Goal: Contribute content: Contribute content

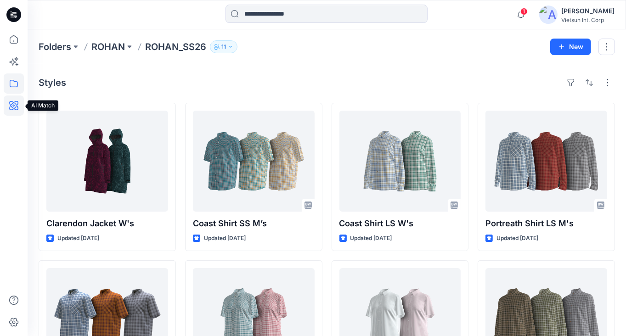
click at [9, 104] on icon at bounding box center [13, 105] width 9 height 9
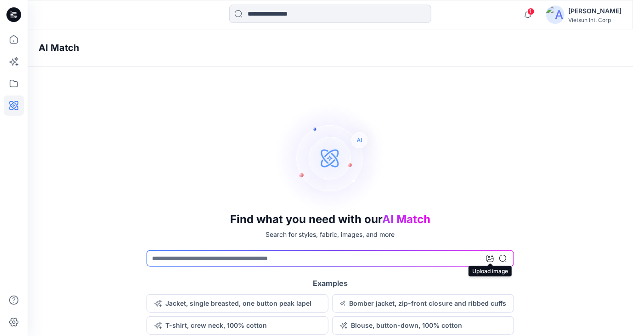
click at [486, 260] on icon at bounding box center [489, 258] width 7 height 7
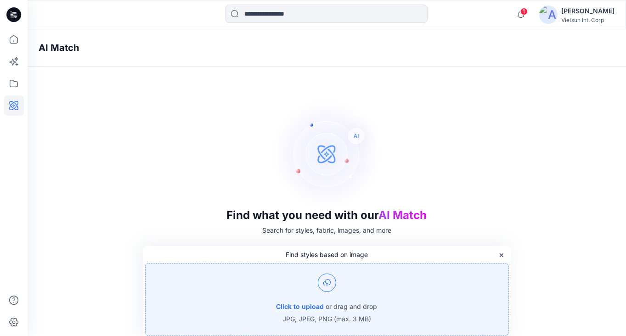
scroll to position [6, 0]
click at [333, 281] on img at bounding box center [327, 281] width 18 height 18
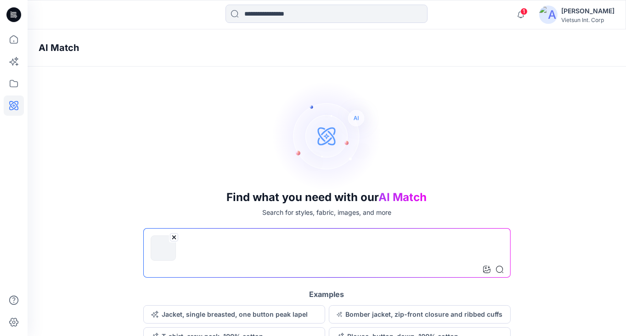
scroll to position [31, 0]
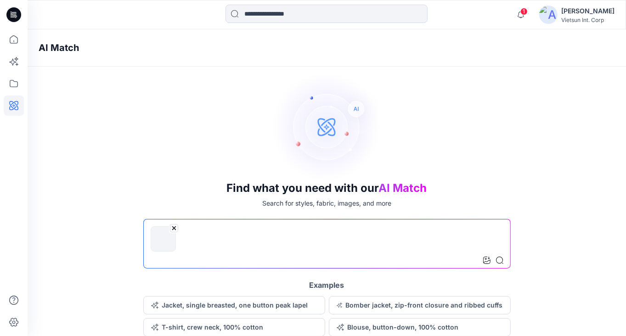
click at [337, 242] on input at bounding box center [326, 244] width 367 height 50
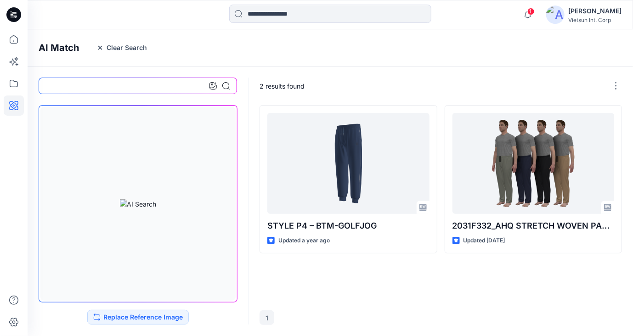
click at [185, 52] on div "AI Match Clear Search" at bounding box center [344, 47] width 633 height 37
click at [16, 63] on icon at bounding box center [14, 61] width 20 height 20
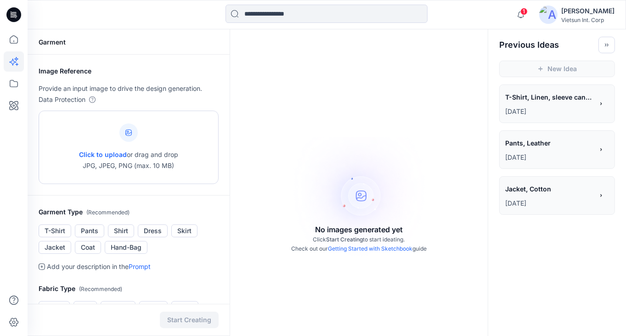
click at [125, 135] on icon at bounding box center [128, 132] width 6 height 6
type input "**********"
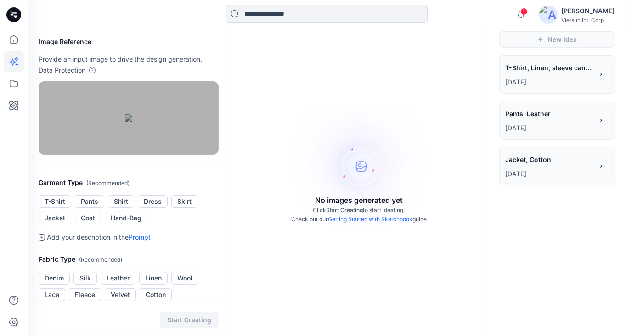
scroll to position [46, 0]
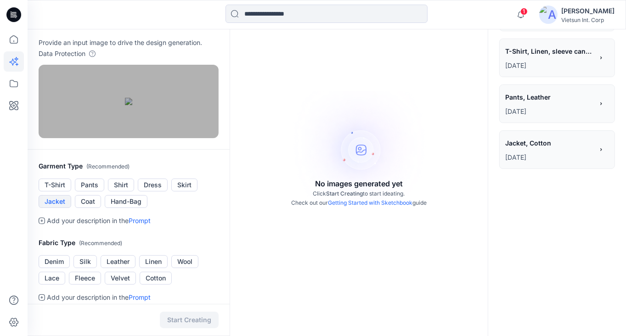
click at [55, 208] on button "Jacket" at bounding box center [55, 201] width 33 height 13
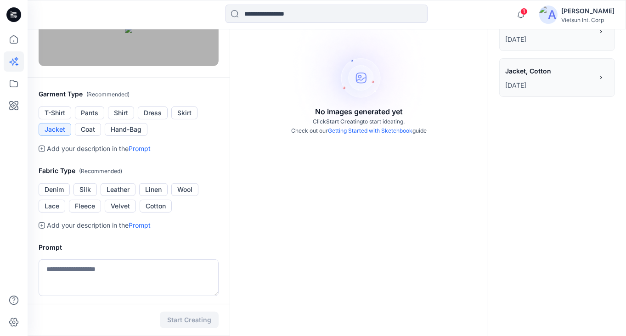
scroll to position [138, 0]
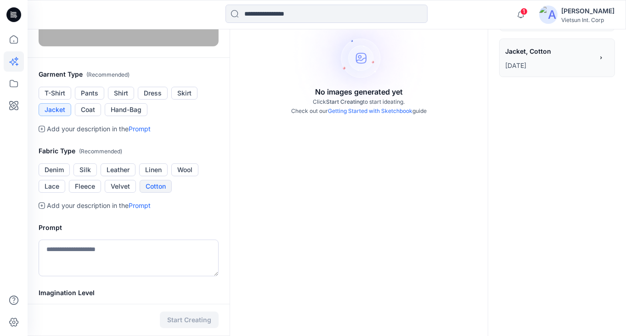
click at [155, 193] on button "Cotton" at bounding box center [156, 186] width 32 height 13
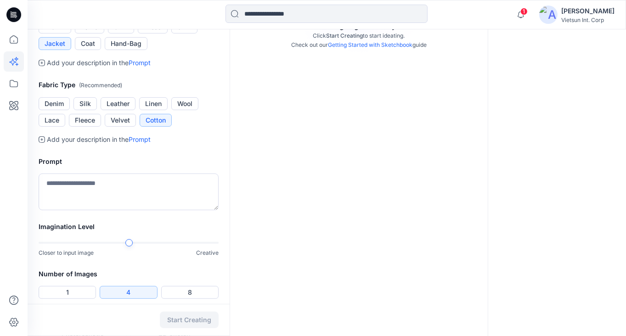
scroll to position [230, 0]
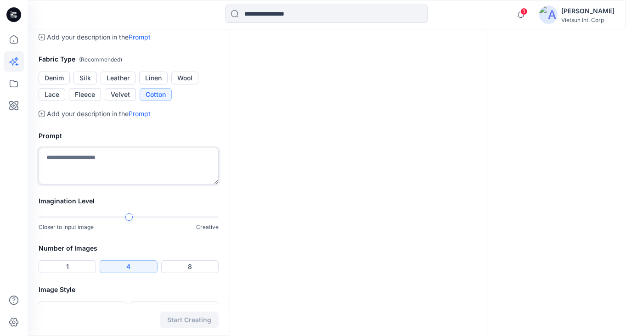
click at [113, 181] on textarea at bounding box center [129, 166] width 180 height 37
type textarea "*"
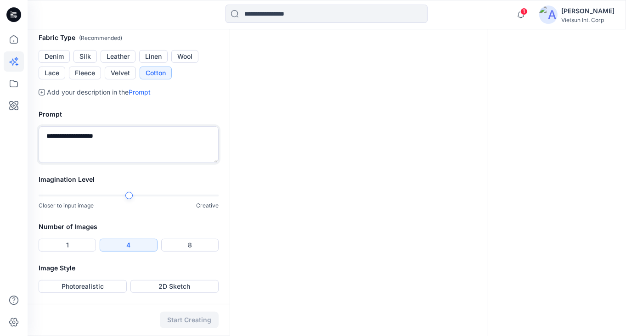
scroll to position [274, 0]
click at [205, 195] on div at bounding box center [210, 196] width 18 height 2
type textarea "**********"
click at [62, 248] on button "1" at bounding box center [67, 245] width 57 height 13
click at [88, 285] on button "Photorealistic" at bounding box center [83, 286] width 88 height 13
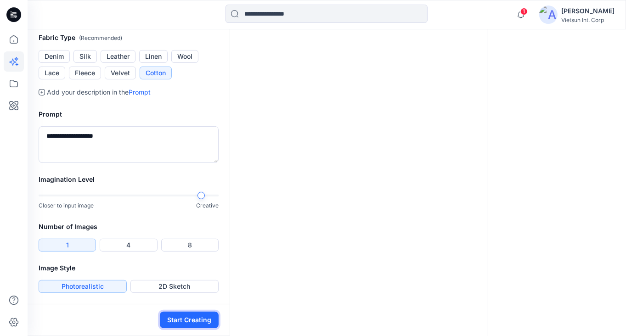
click at [193, 320] on button "Start Creating" at bounding box center [189, 320] width 59 height 17
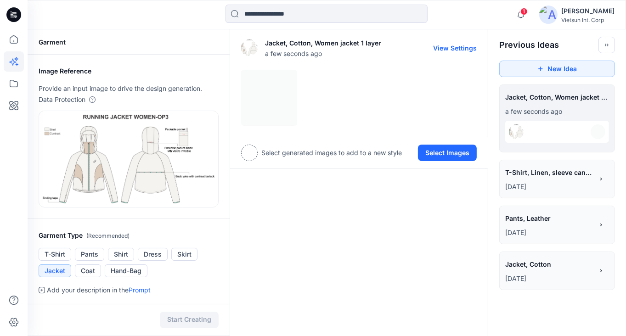
click at [268, 105] on div at bounding box center [359, 98] width 236 height 56
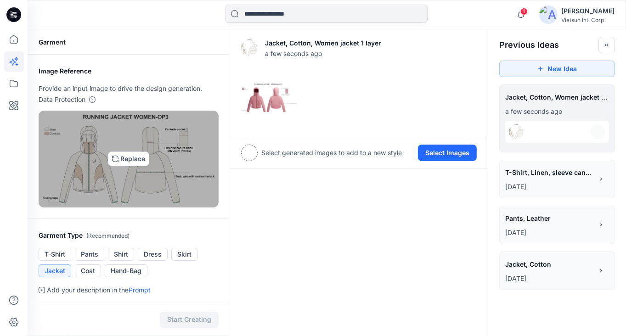
click at [119, 159] on img at bounding box center [129, 159] width 172 height 89
type input "**********"
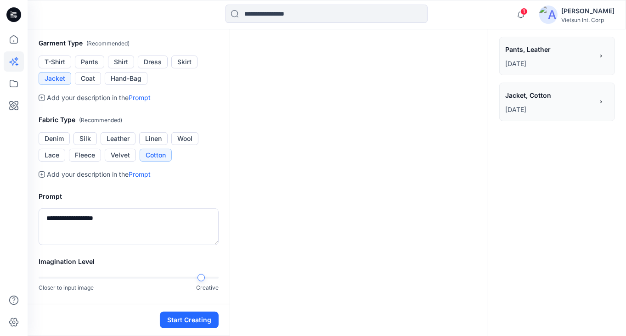
scroll to position [93, 0]
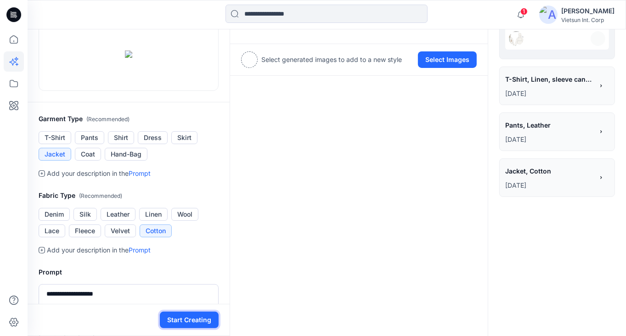
click at [200, 321] on button "Start Creating" at bounding box center [189, 320] width 59 height 17
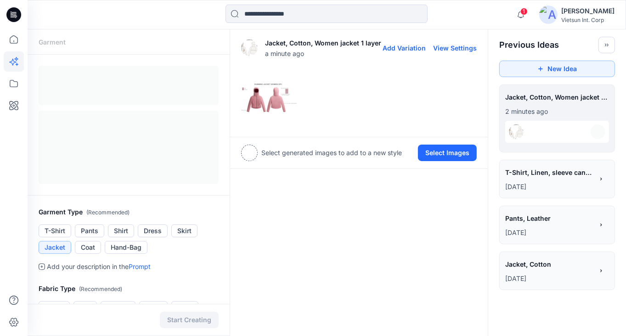
scroll to position [4, 0]
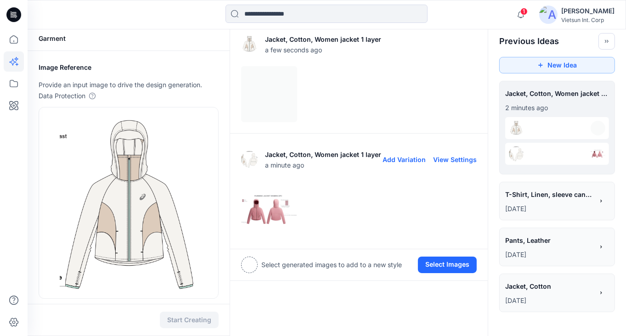
click at [271, 210] on img at bounding box center [269, 209] width 55 height 55
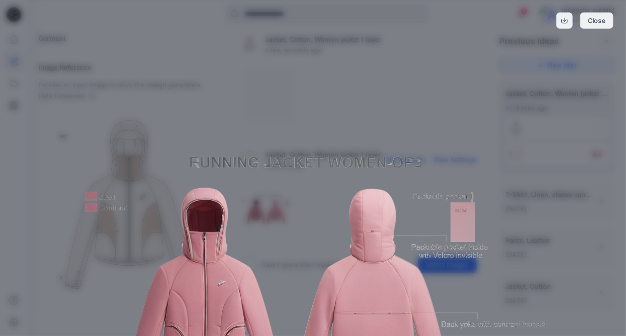
click at [271, 210] on img at bounding box center [312, 277] width 467 height 467
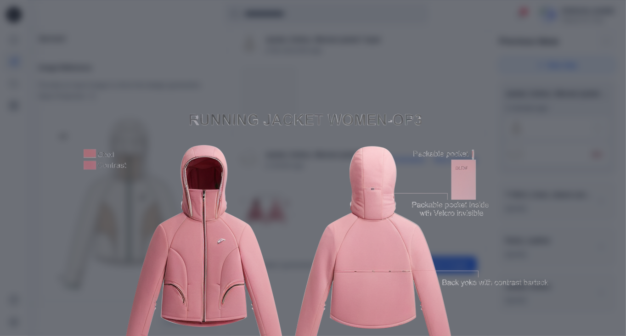
scroll to position [0, 0]
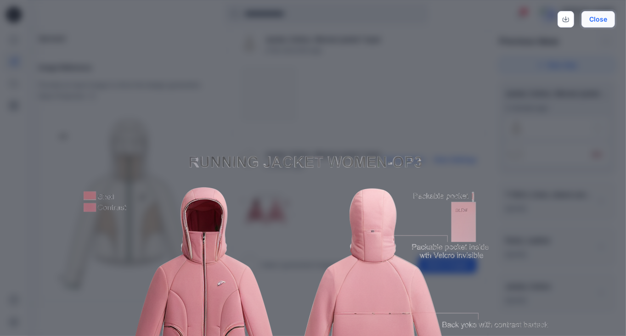
click at [592, 20] on button "Close" at bounding box center [598, 19] width 34 height 17
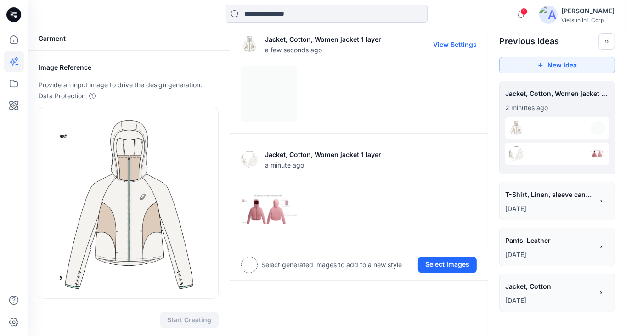
click at [258, 88] on div at bounding box center [359, 94] width 236 height 56
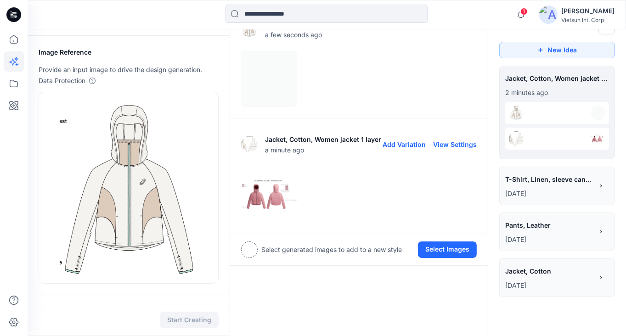
scroll to position [4, 0]
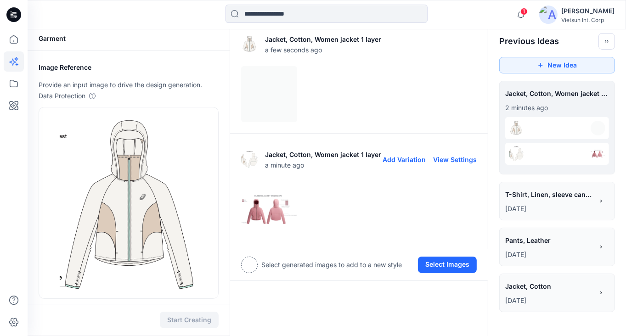
click at [256, 214] on img at bounding box center [269, 209] width 55 height 55
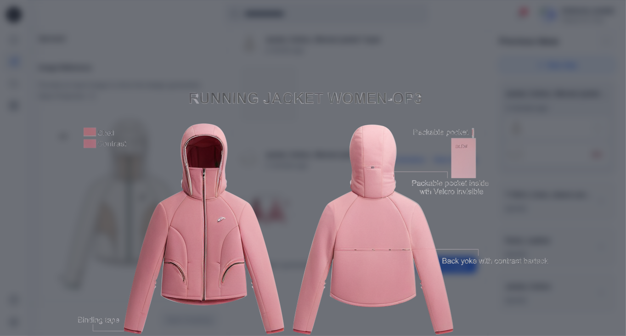
scroll to position [0, 0]
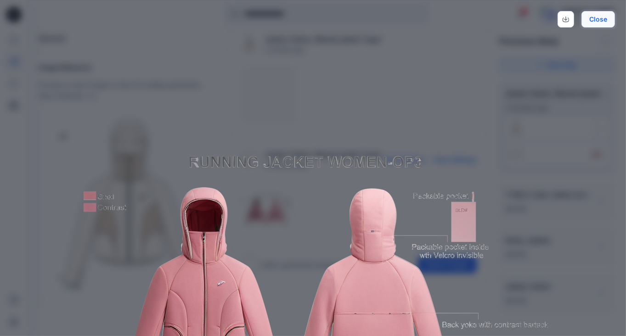
click at [604, 18] on button "Close" at bounding box center [598, 19] width 34 height 17
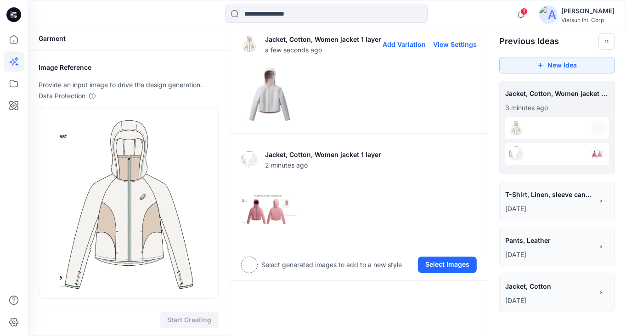
click at [267, 101] on img at bounding box center [269, 94] width 55 height 55
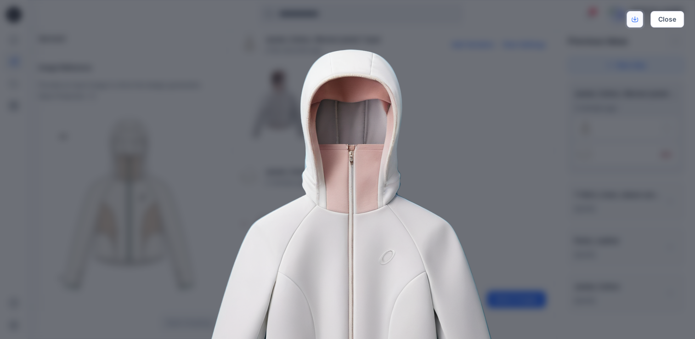
click at [631, 22] on link "Download" at bounding box center [634, 19] width 17 height 17
click at [356, 236] on img at bounding box center [348, 277] width 470 height 470
click at [632, 26] on button "Close" at bounding box center [667, 19] width 34 height 17
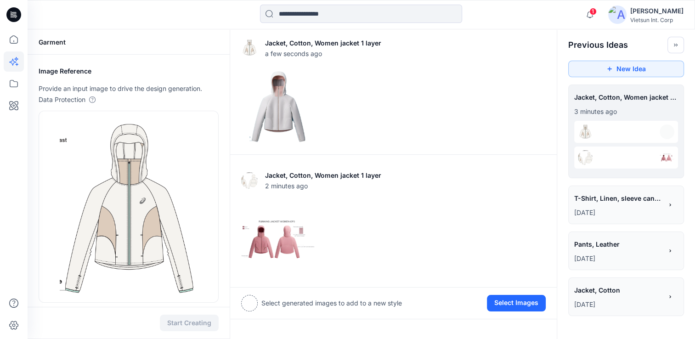
drag, startPoint x: 394, startPoint y: 155, endPoint x: 399, endPoint y: 144, distance: 12.2
